Goal: Transaction & Acquisition: Purchase product/service

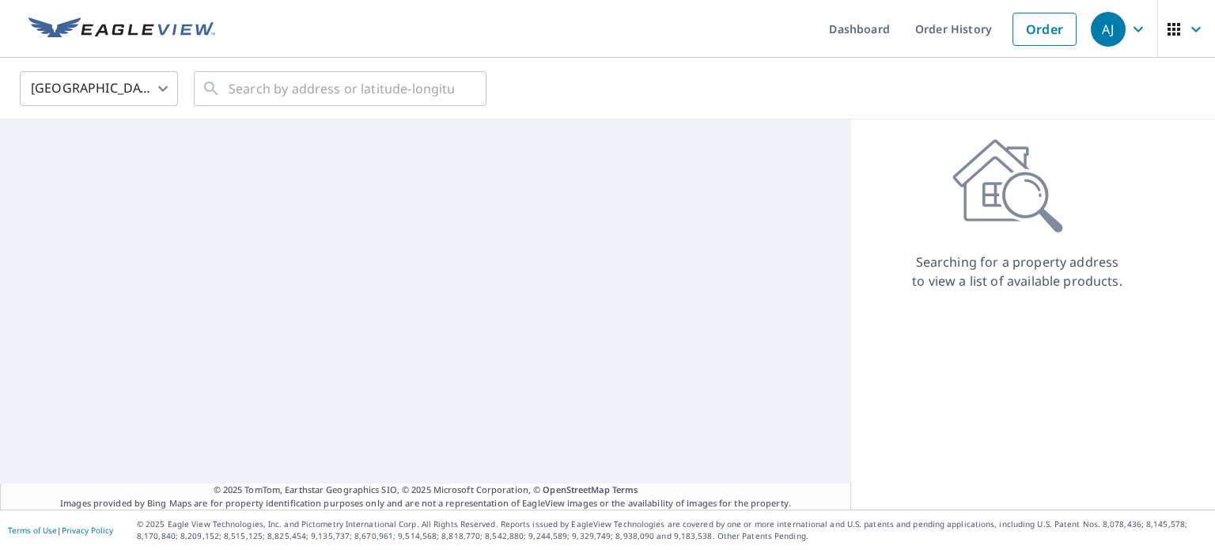
click at [106, 91] on body "[PERSON_NAME] [PERSON_NAME] Dashboard Order History Order AJ United States [GEO…" at bounding box center [607, 275] width 1215 height 550
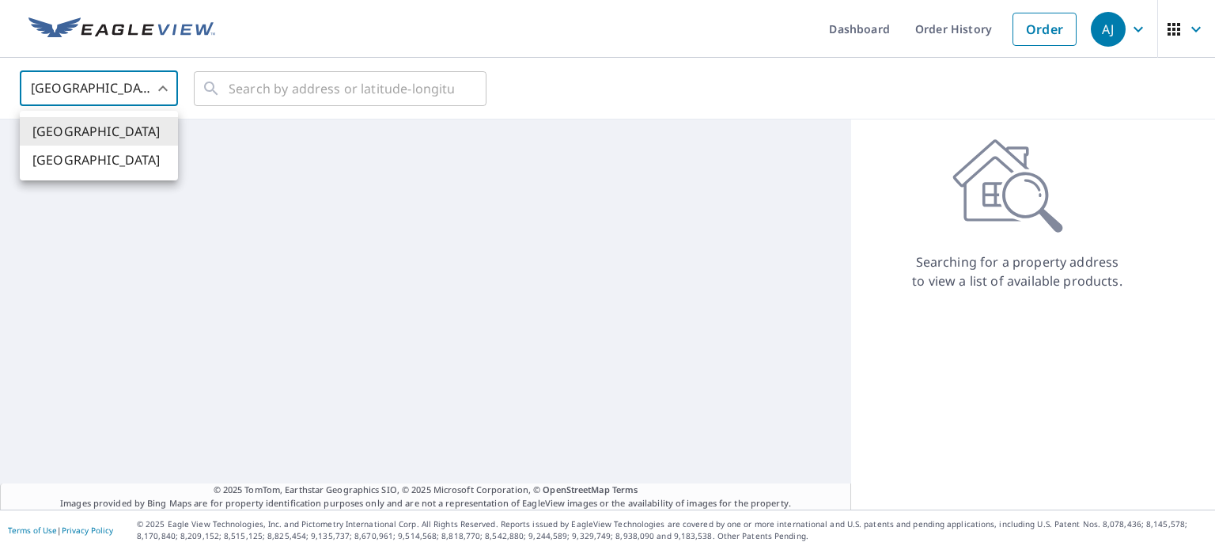
click at [104, 154] on li "[GEOGRAPHIC_DATA]" at bounding box center [99, 160] width 158 height 28
type input "CA"
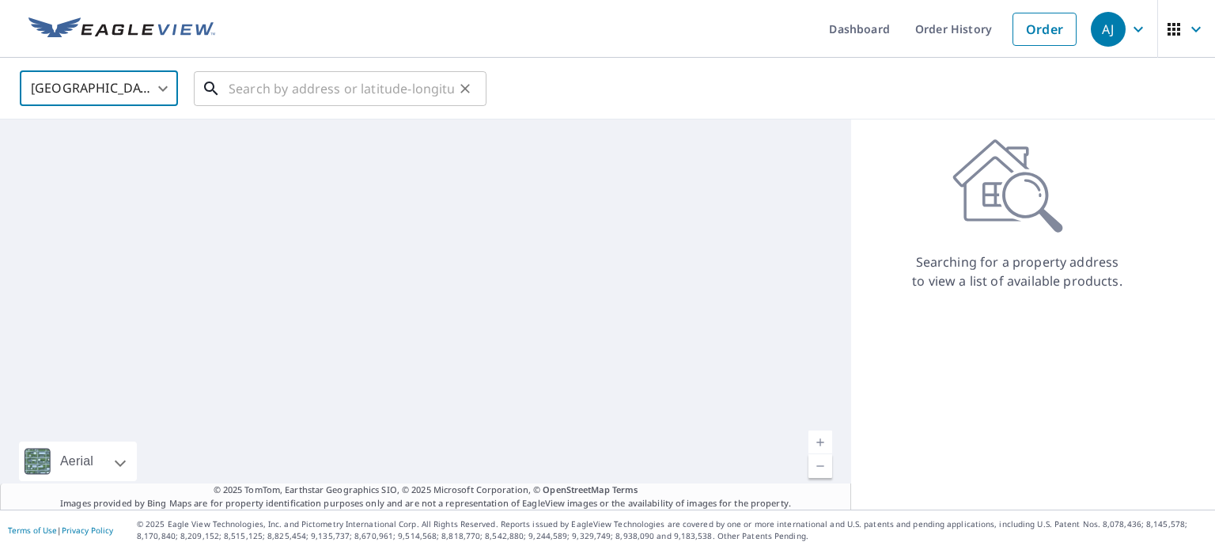
click at [274, 91] on input "text" at bounding box center [341, 88] width 225 height 44
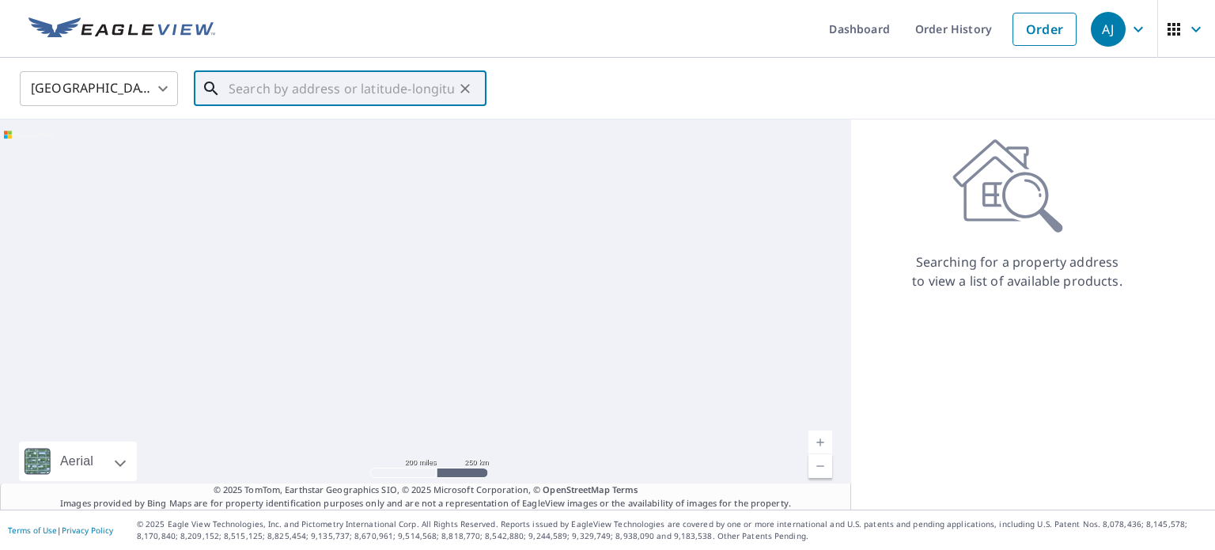
paste input "[STREET_ADDRESS][PERSON_NAME][PERSON_NAME]"
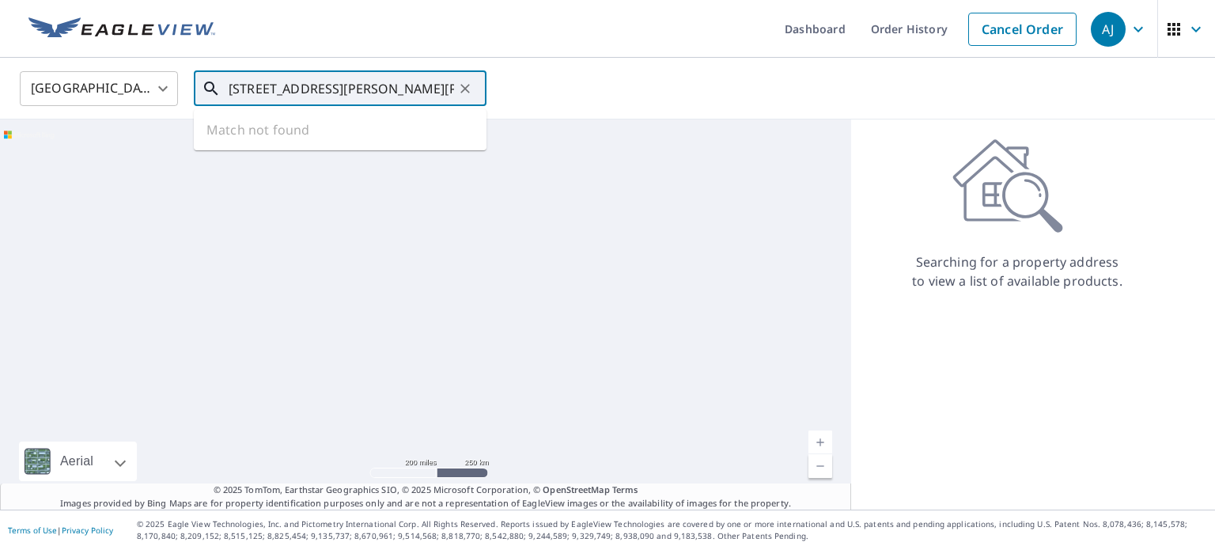
scroll to position [0, 36]
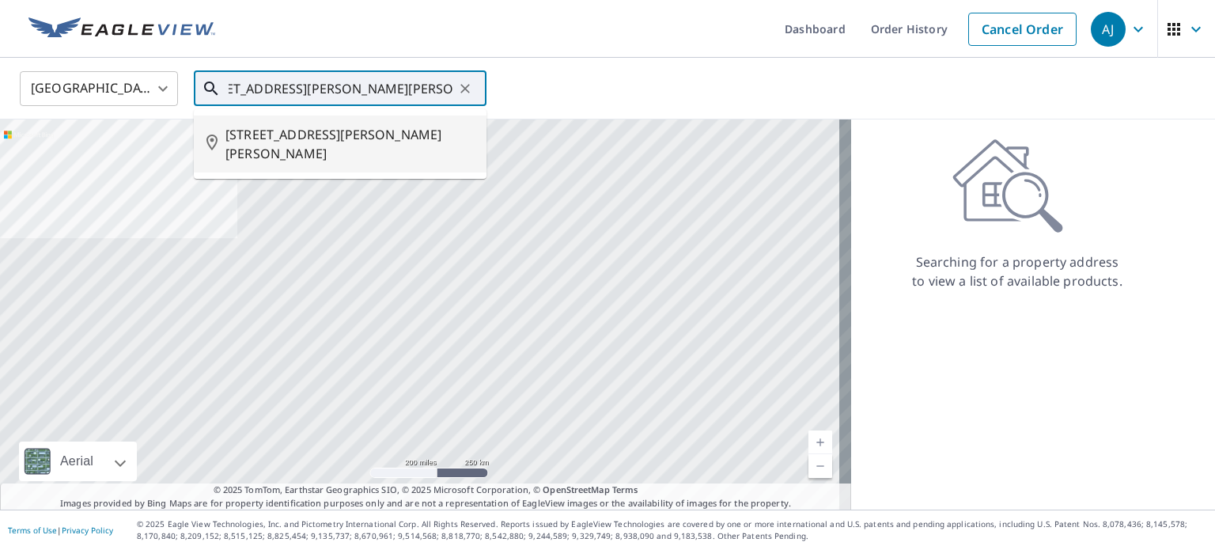
click at [295, 126] on span "[STREET_ADDRESS][PERSON_NAME][PERSON_NAME]" at bounding box center [349, 144] width 248 height 38
type input "[STREET_ADDRESS][PERSON_NAME][PERSON_NAME]"
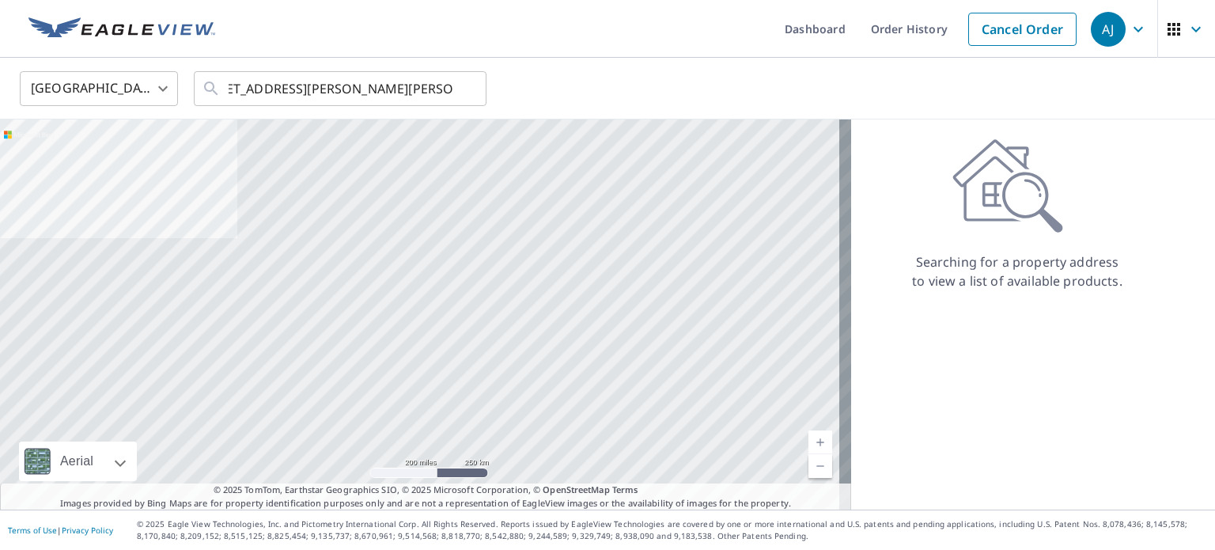
scroll to position [0, 0]
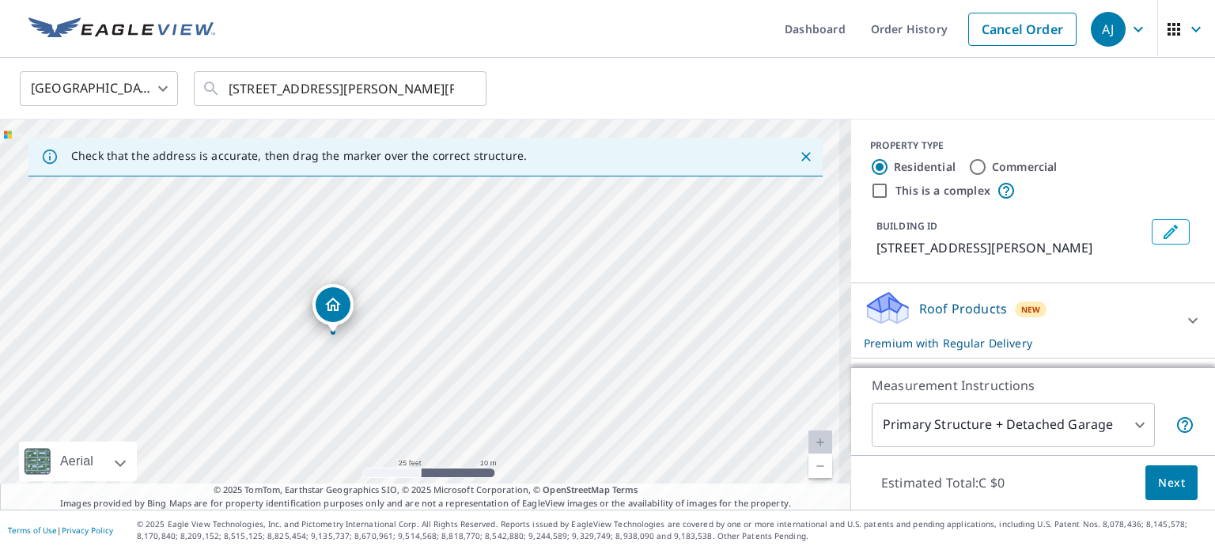
drag, startPoint x: 332, startPoint y: 325, endPoint x: 330, endPoint y: 310, distance: 15.2
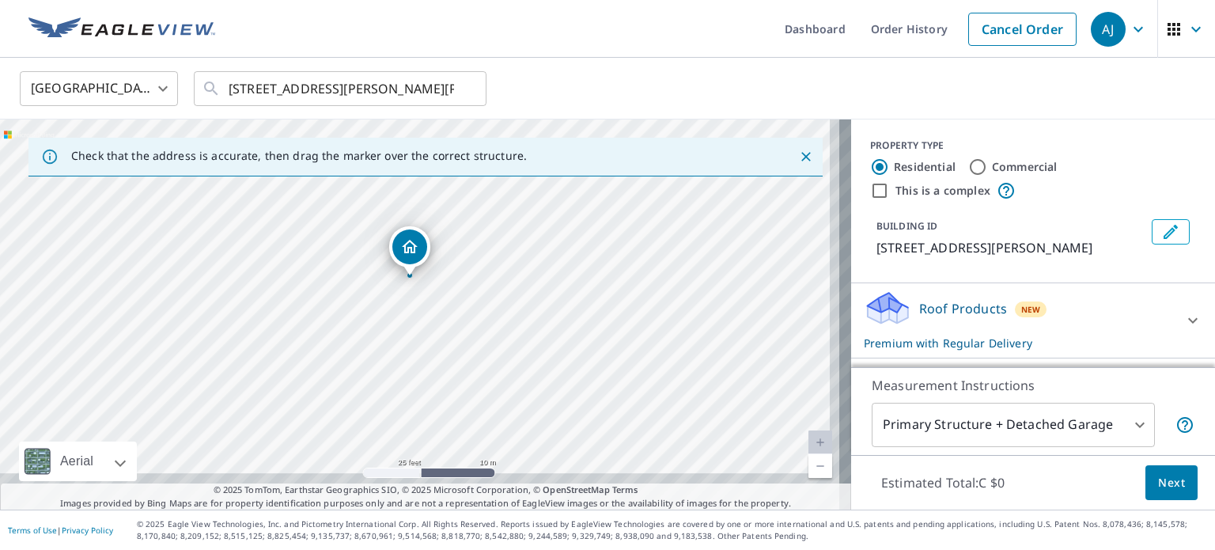
drag, startPoint x: 373, startPoint y: 308, endPoint x: 528, endPoint y: 391, distance: 175.9
click at [528, 391] on div "[STREET_ADDRESS][PERSON_NAME][PERSON_NAME]" at bounding box center [425, 314] width 851 height 390
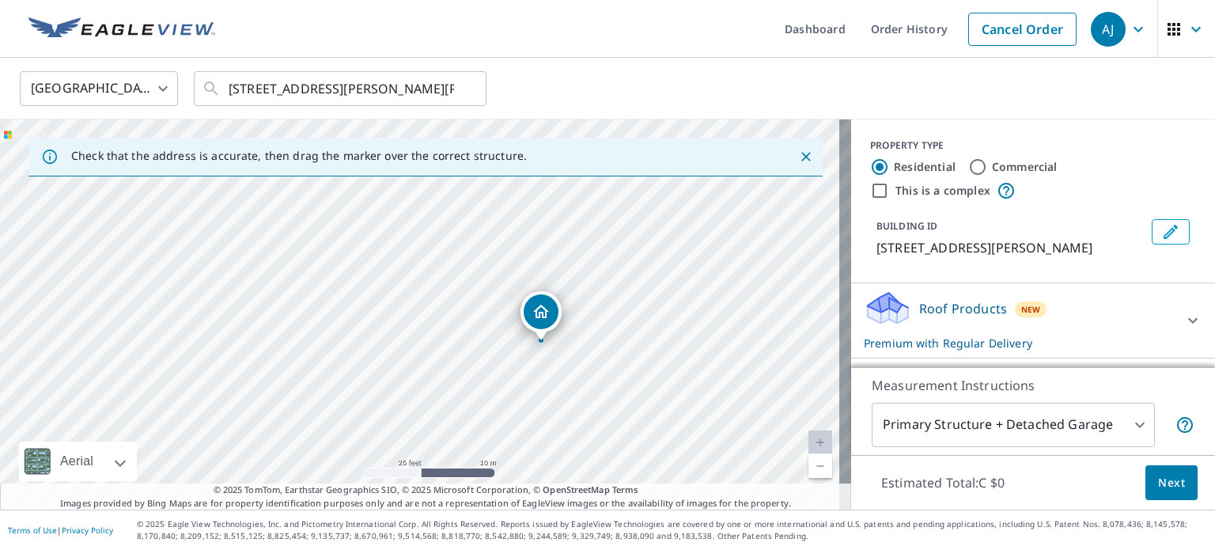
click at [1132, 486] on div "Estimated Total: C $0 Next" at bounding box center [1033, 482] width 364 height 55
click at [1167, 485] on span "Next" at bounding box center [1171, 483] width 27 height 20
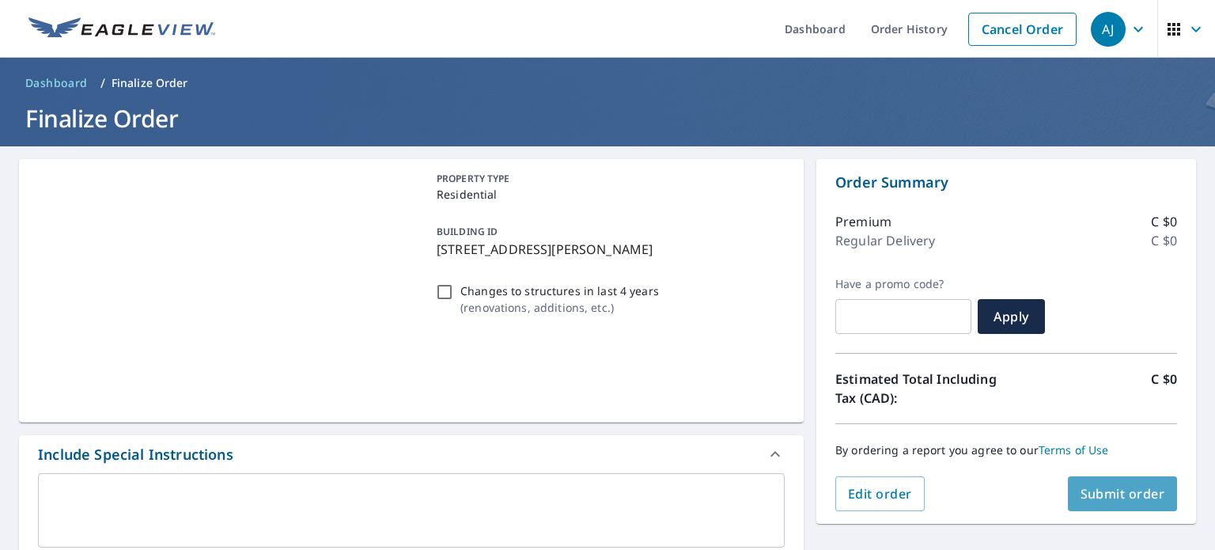
click at [1103, 503] on button "Submit order" at bounding box center [1123, 493] width 110 height 35
checkbox input "true"
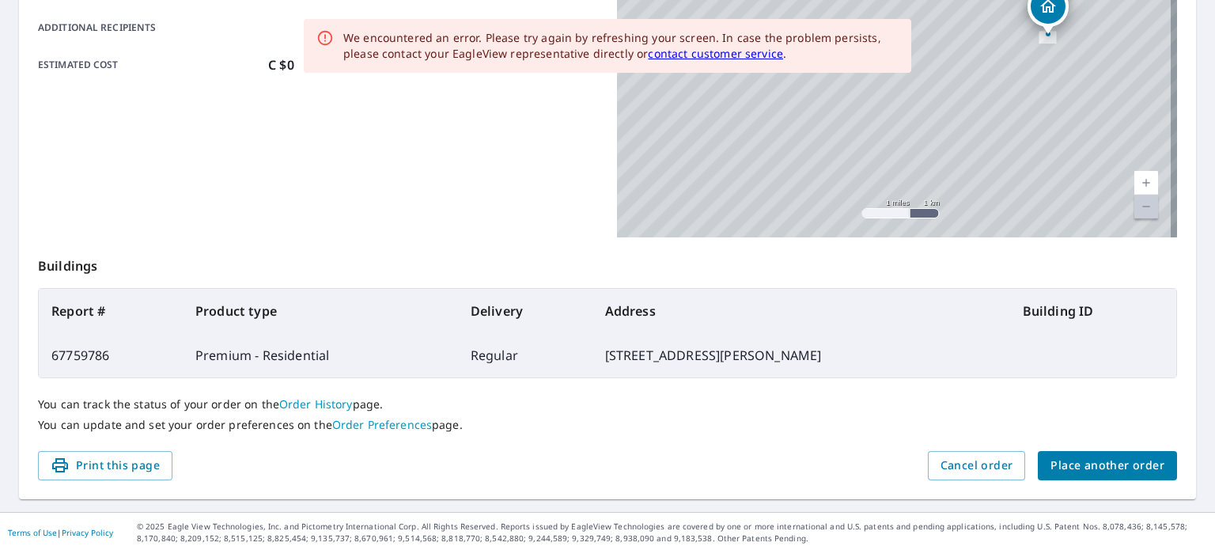
scroll to position [380, 0]
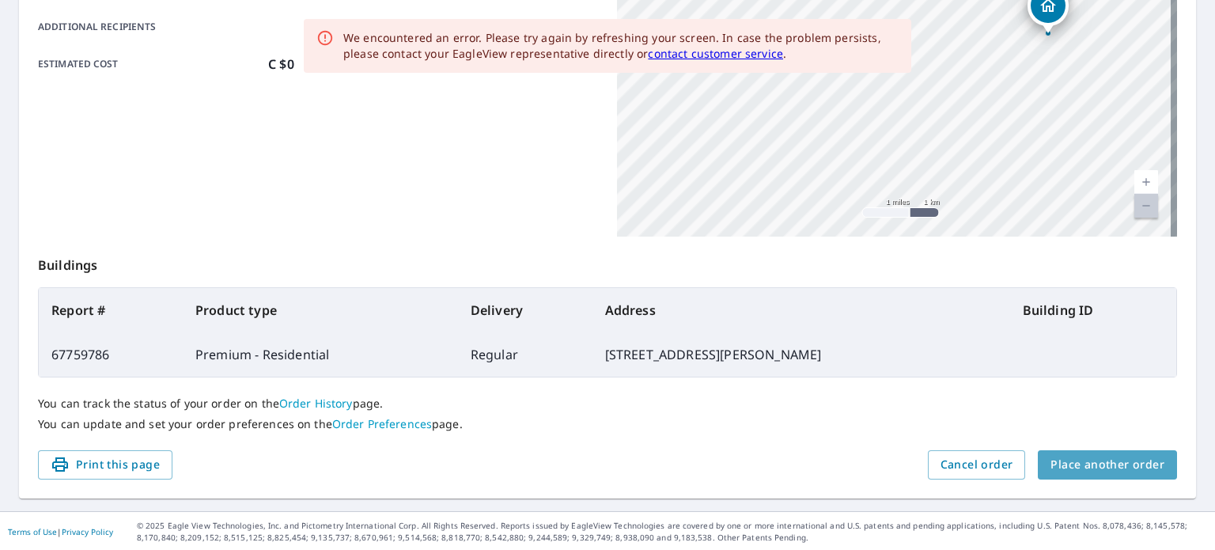
click at [1145, 463] on span "Place another order" at bounding box center [1107, 465] width 114 height 20
